Goal: Information Seeking & Learning: Find specific fact

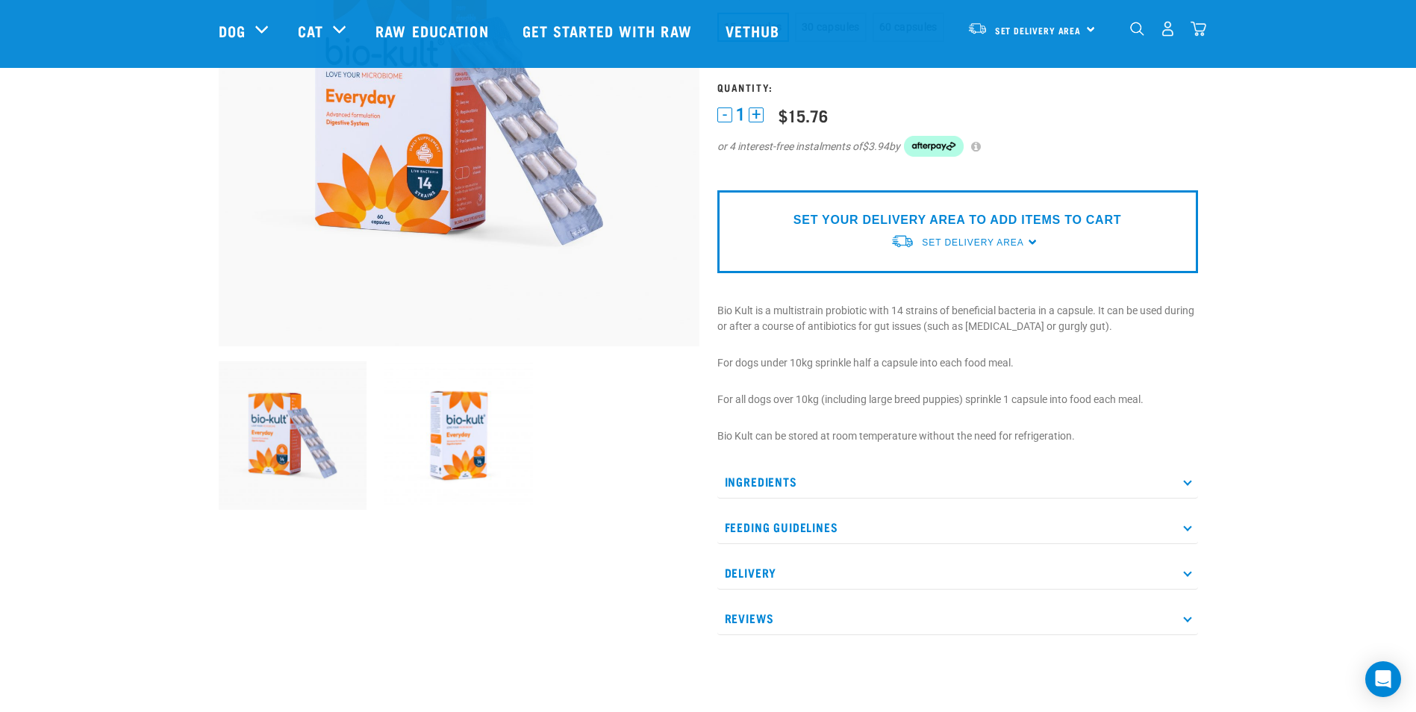
scroll to position [448, 0]
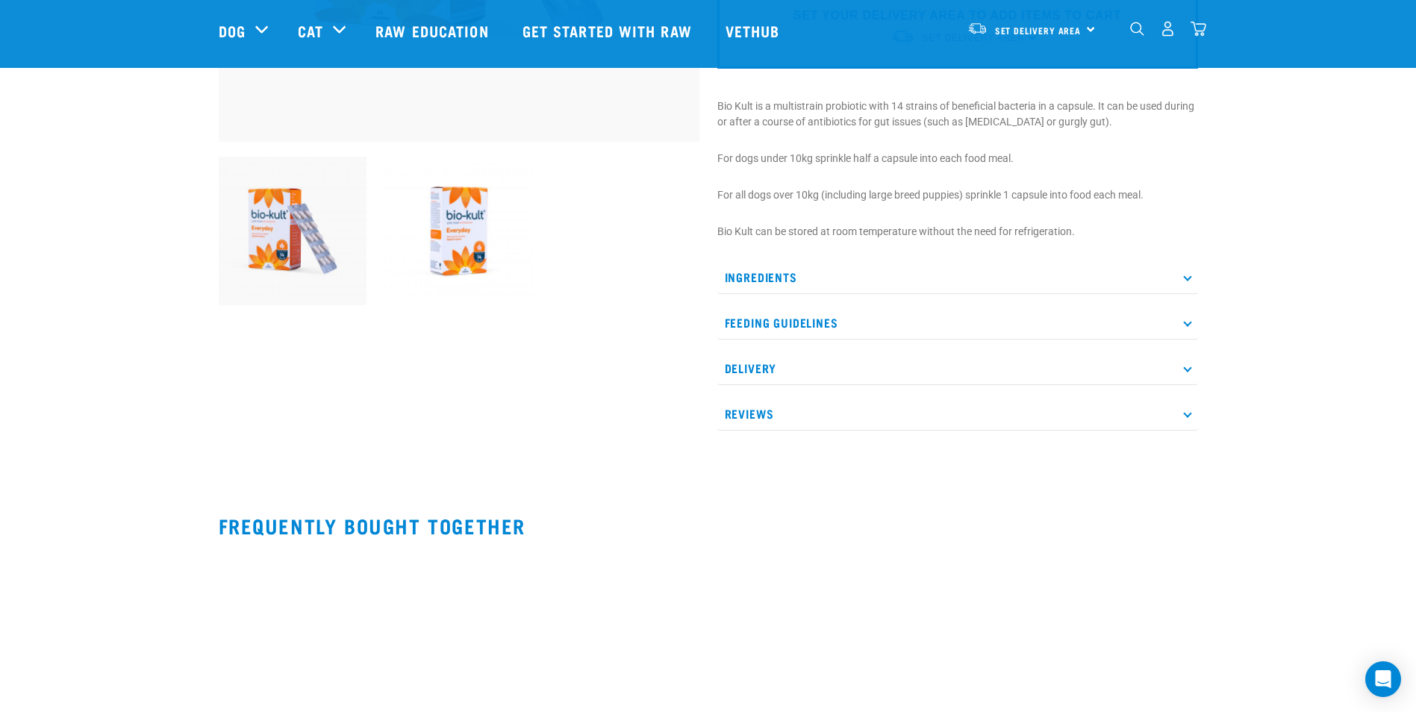
click at [779, 279] on p "Ingredients" at bounding box center [957, 278] width 481 height 34
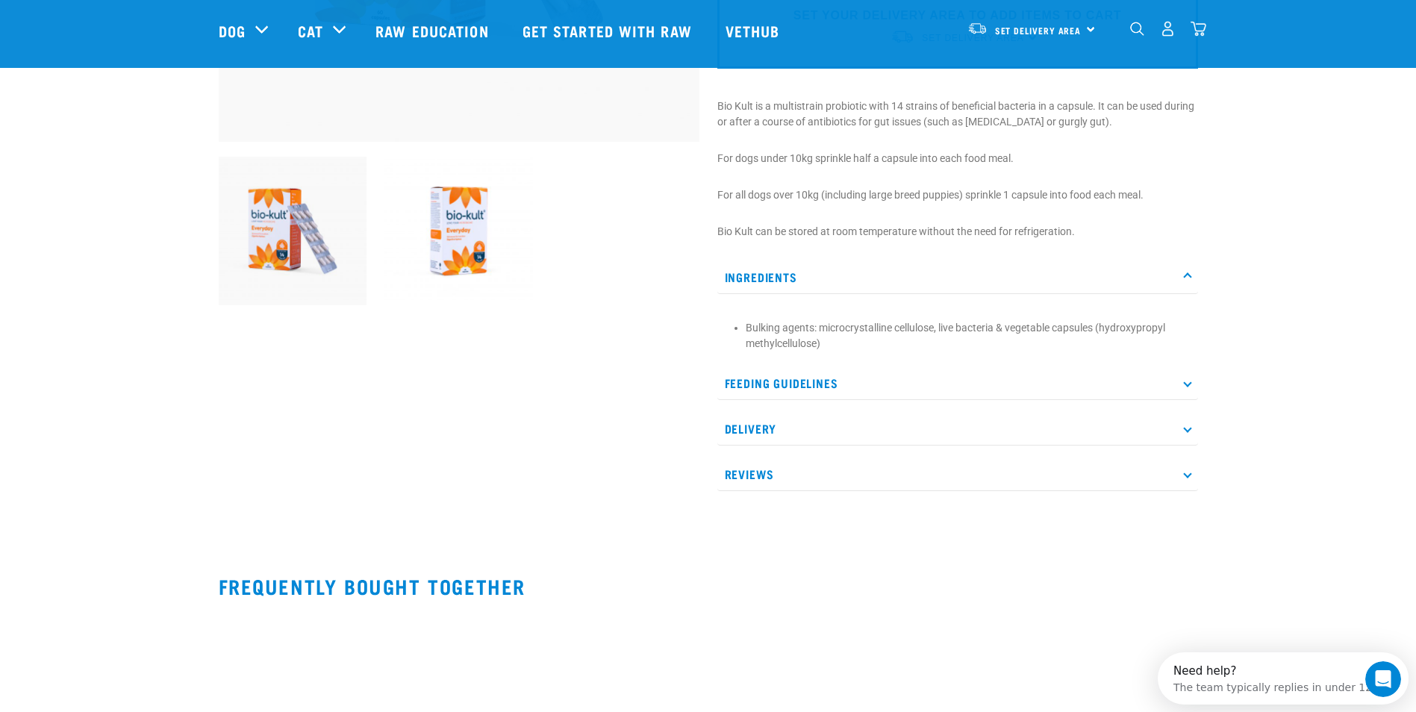
scroll to position [0, 0]
click at [773, 396] on p "Feeding Guidelines" at bounding box center [957, 384] width 481 height 34
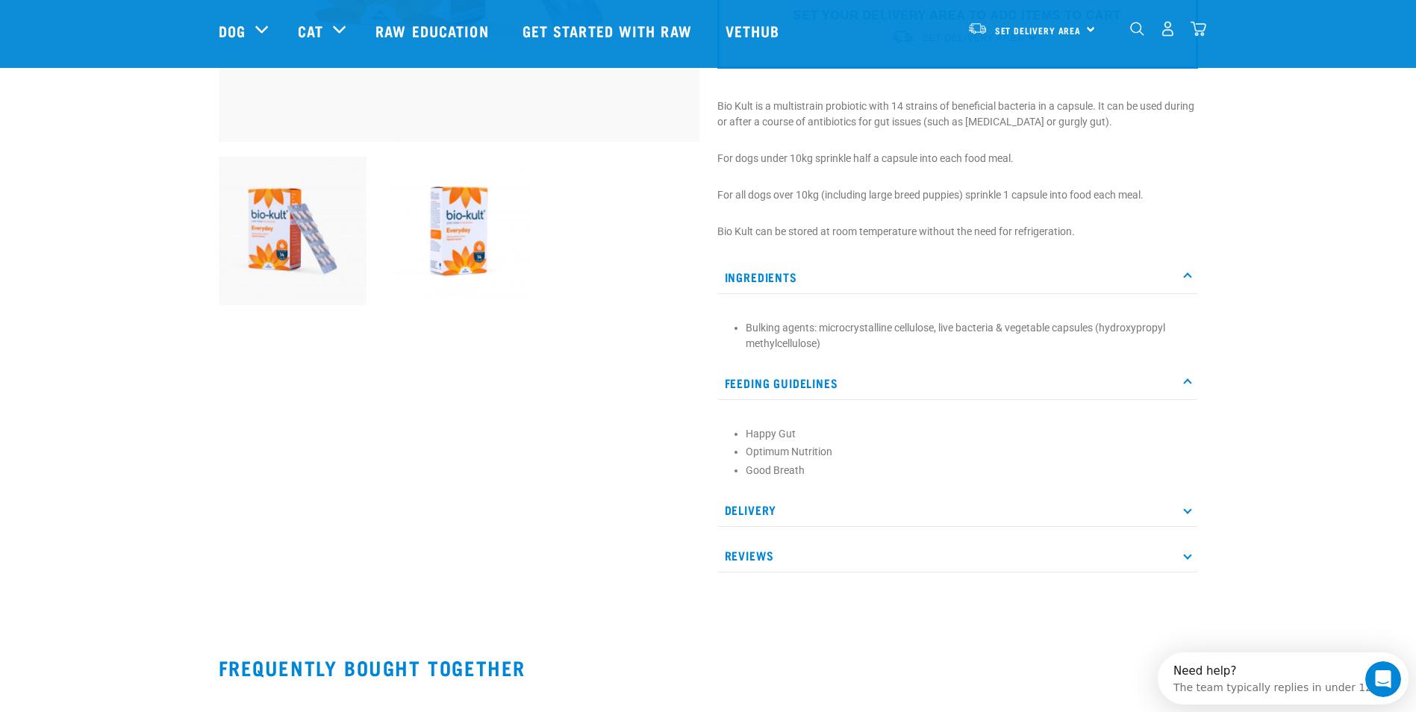
click at [769, 514] on p "Delivery" at bounding box center [957, 510] width 481 height 34
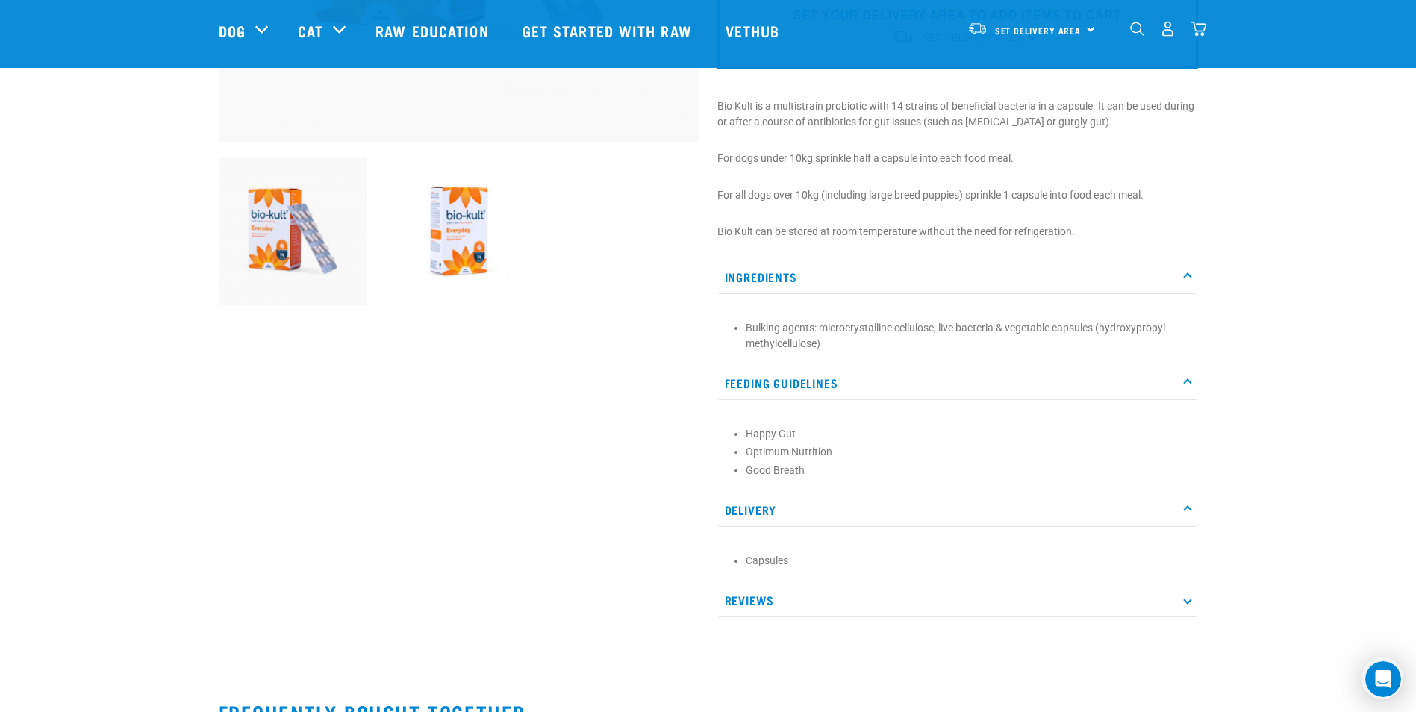
click at [755, 597] on p "Reviews" at bounding box center [957, 601] width 481 height 34
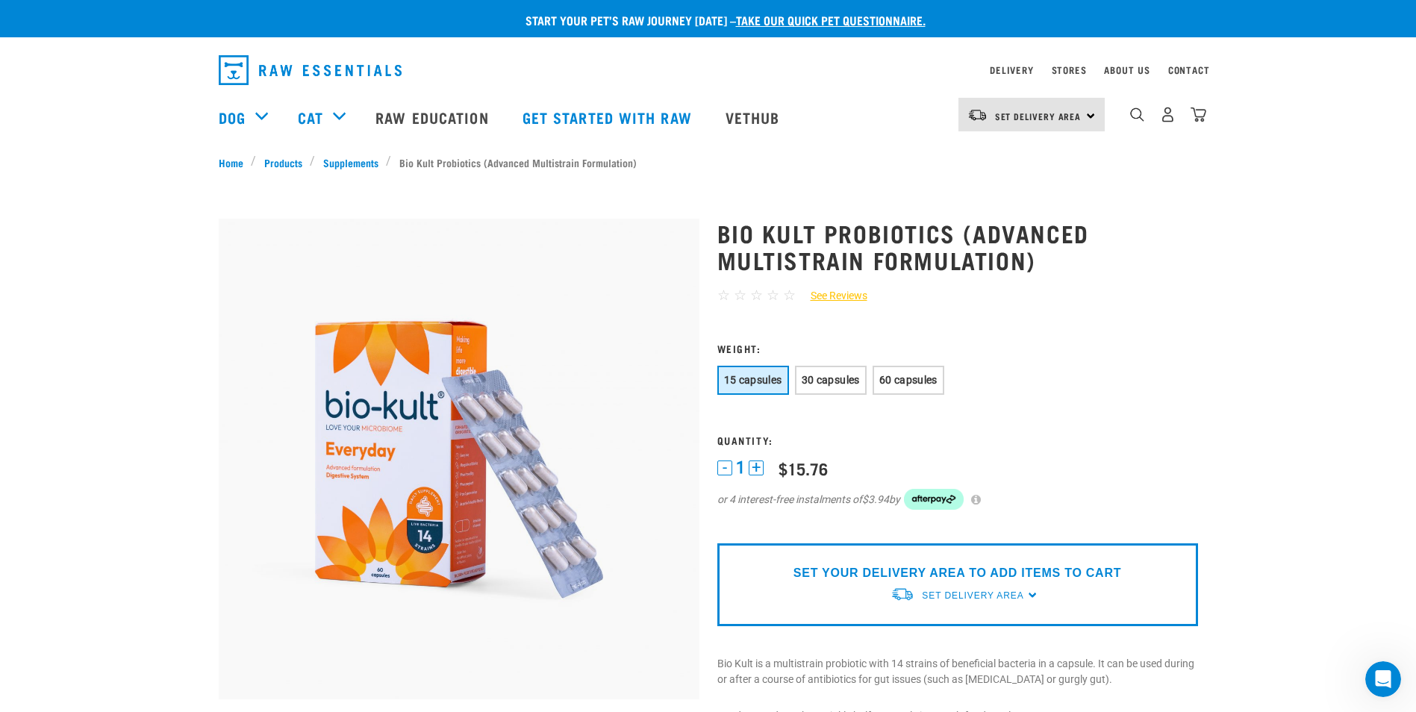
click at [1135, 122] on img "dropdown navigation" at bounding box center [1137, 114] width 14 height 14
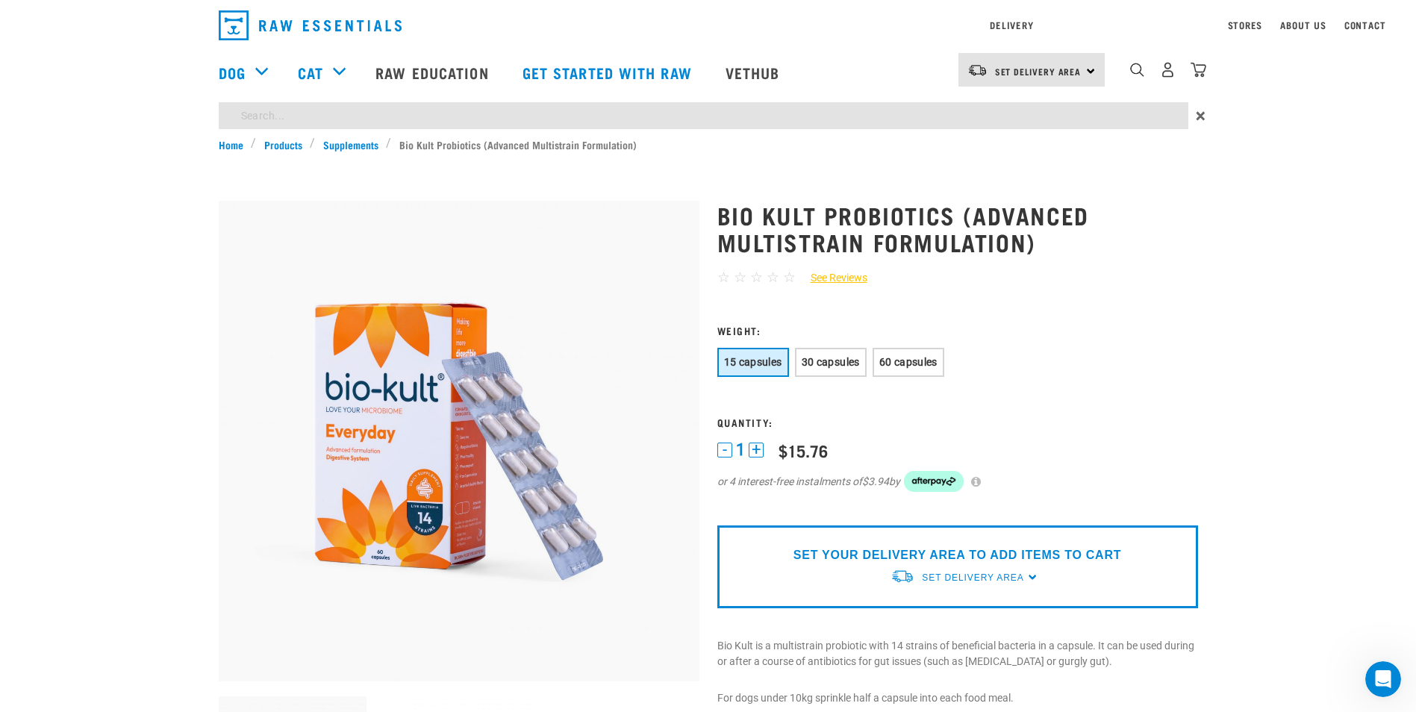
click at [287, 158] on div "Start your pet’s raw journey today – take our quick pet questionnaire. Delivery…" at bounding box center [708, 638] width 1416 height 1276
type input "bio-kult"
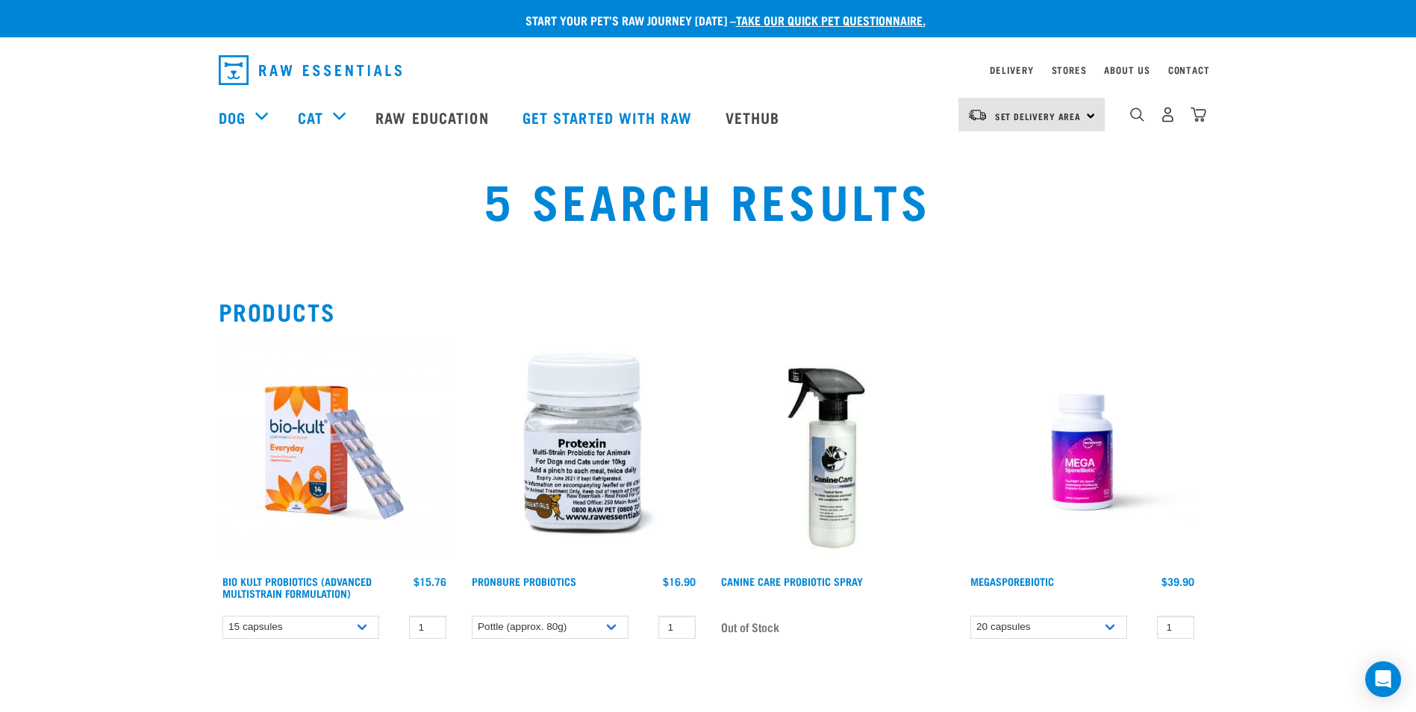
drag, startPoint x: 690, startPoint y: 153, endPoint x: 520, endPoint y: 344, distance: 255.9
